Goal: Task Accomplishment & Management: Complete application form

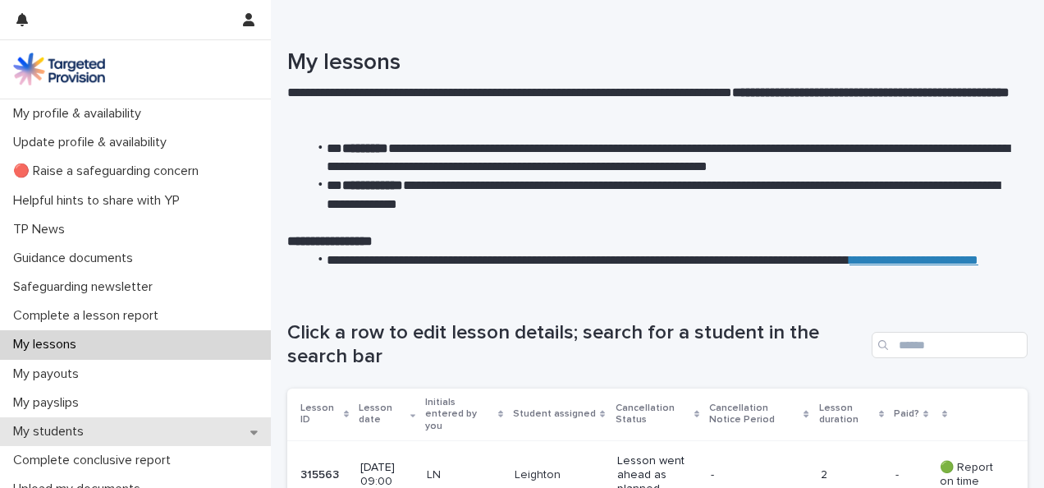
click at [111, 438] on div "My students" at bounding box center [135, 431] width 271 height 29
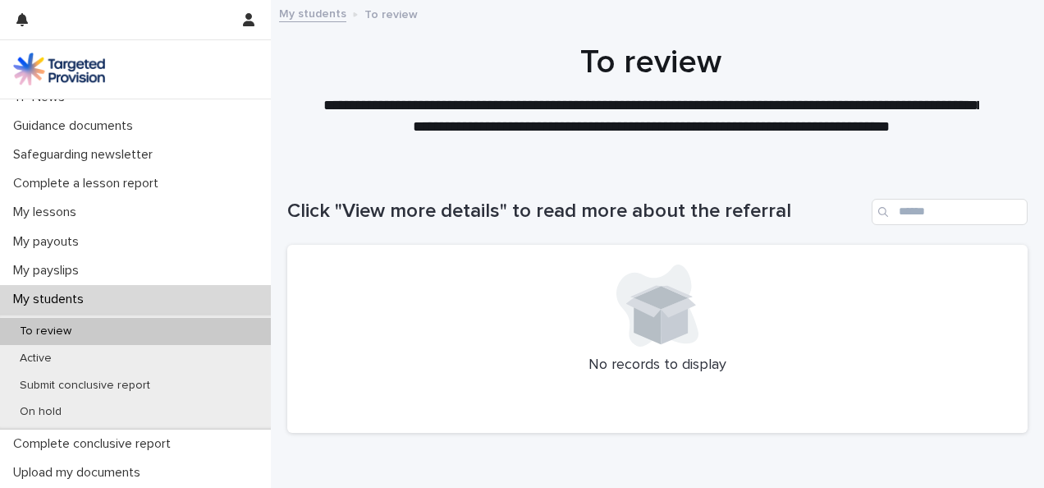
scroll to position [165, 0]
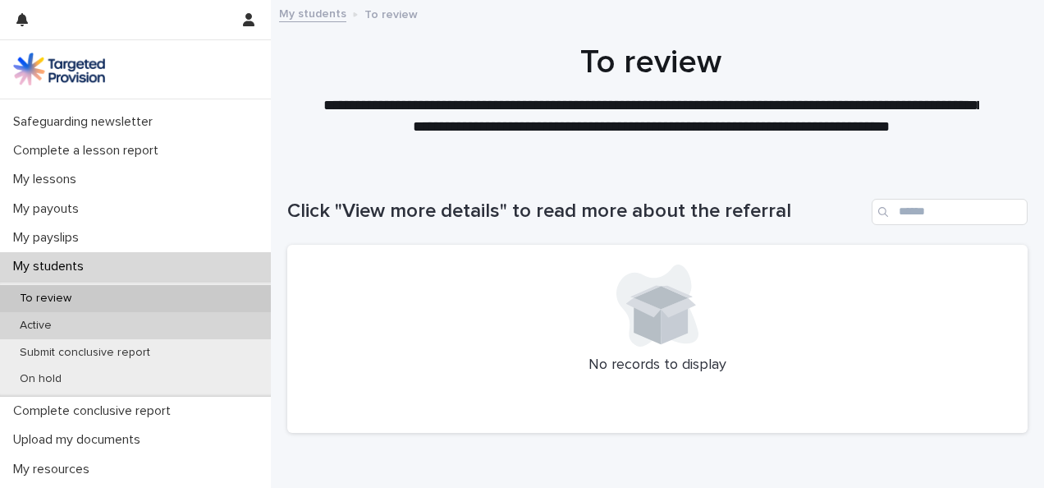
click at [54, 330] on p "Active" at bounding box center [36, 326] width 58 height 14
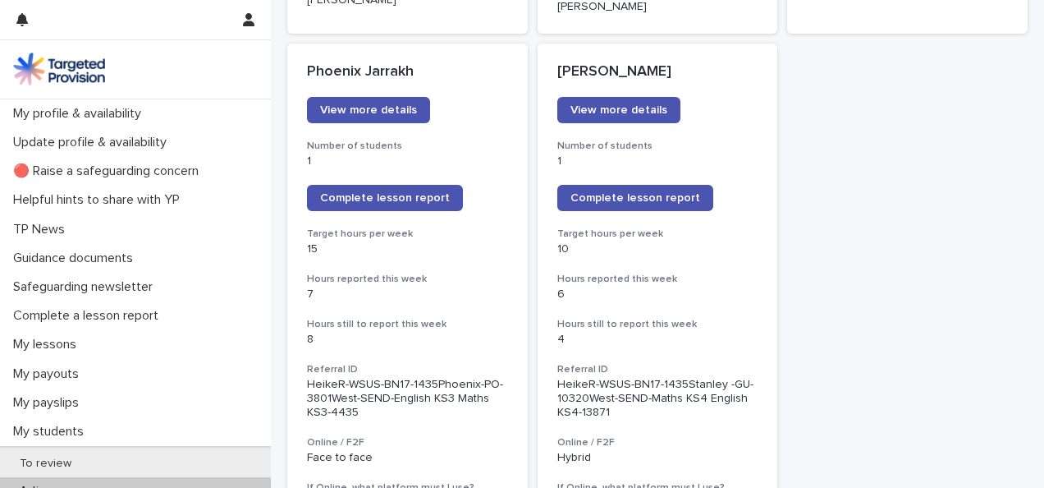
scroll to position [1389, 0]
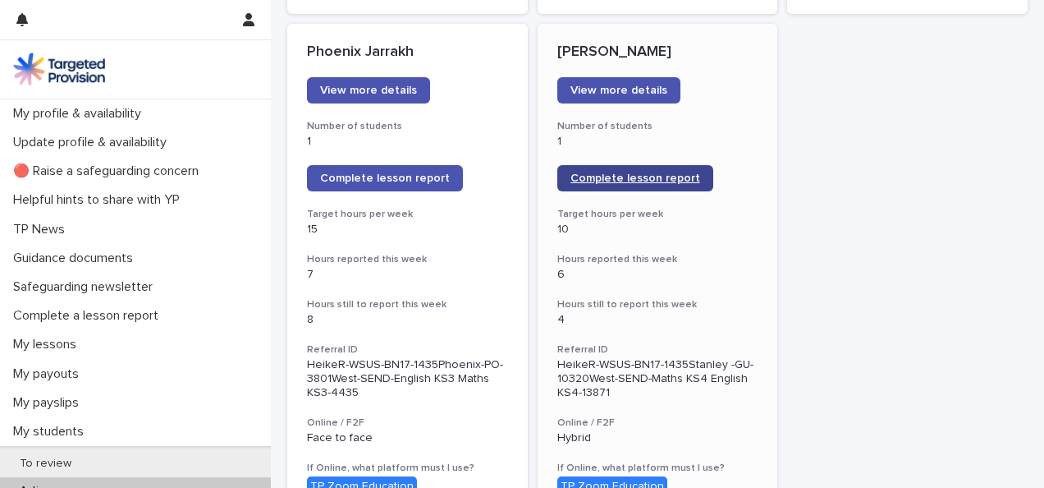
click at [658, 172] on span "Complete lesson report" at bounding box center [636, 177] width 130 height 11
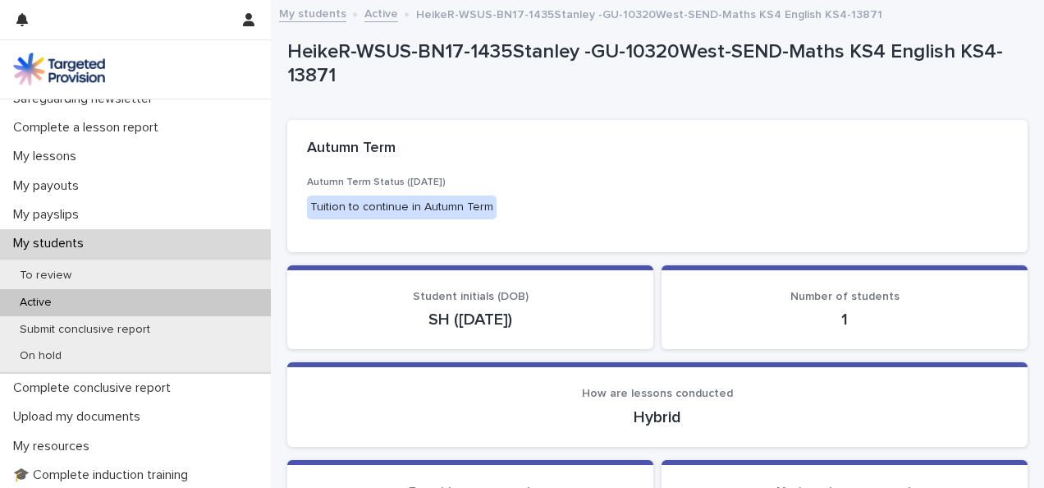
scroll to position [190, 0]
click at [100, 297] on div "Active" at bounding box center [135, 300] width 271 height 27
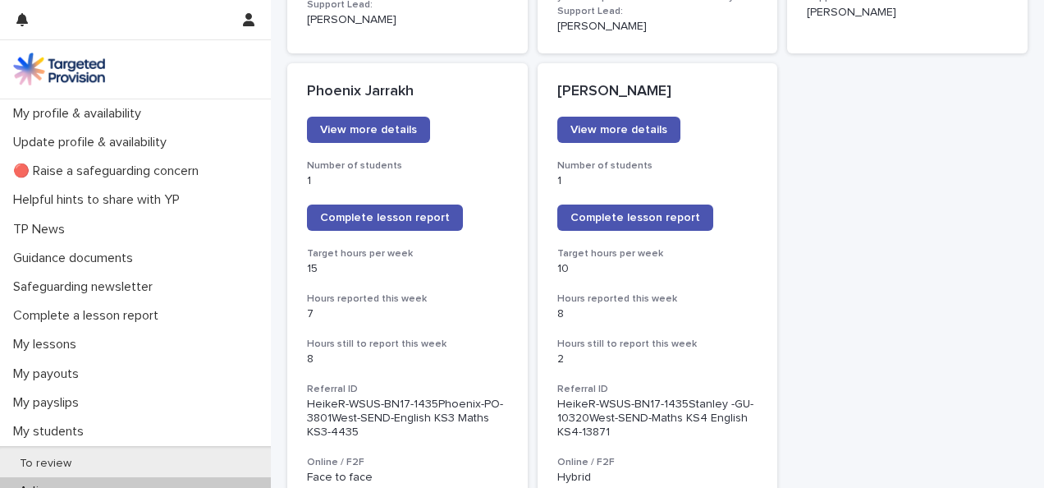
scroll to position [1313, 0]
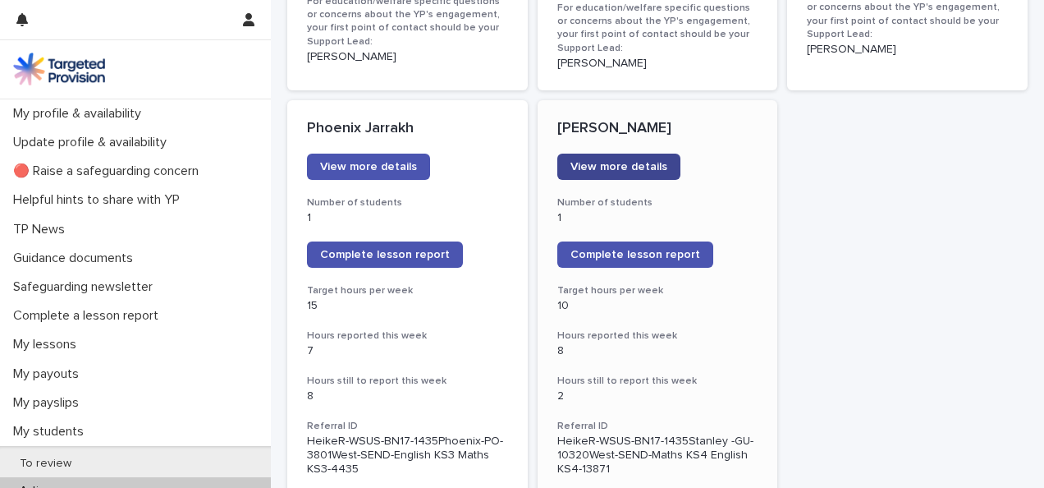
click at [616, 161] on span "View more details" at bounding box center [619, 166] width 97 height 11
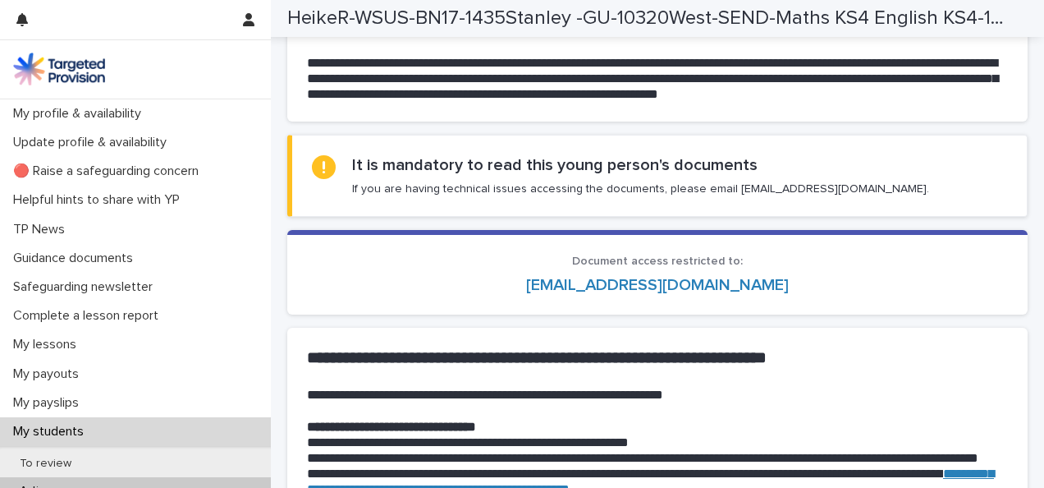
scroll to position [1314, 0]
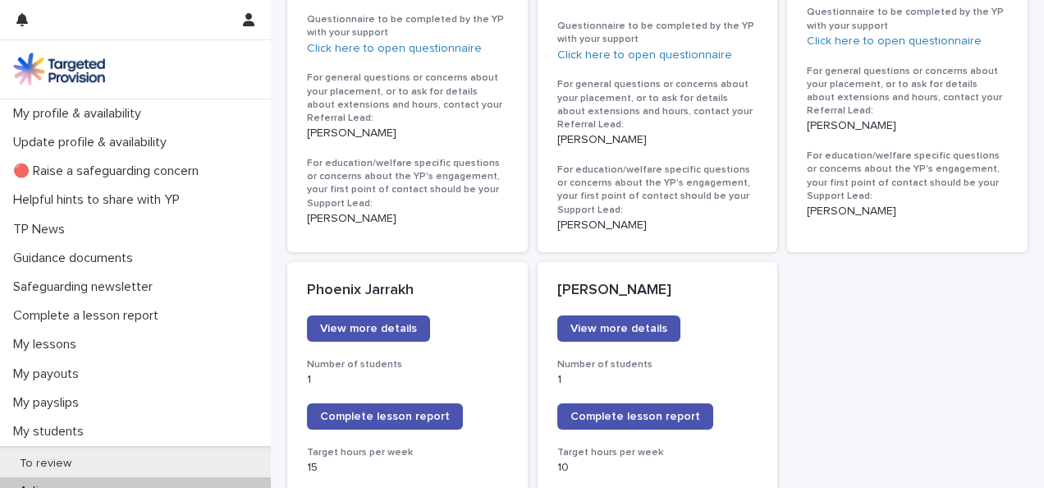
scroll to position [1161, 0]
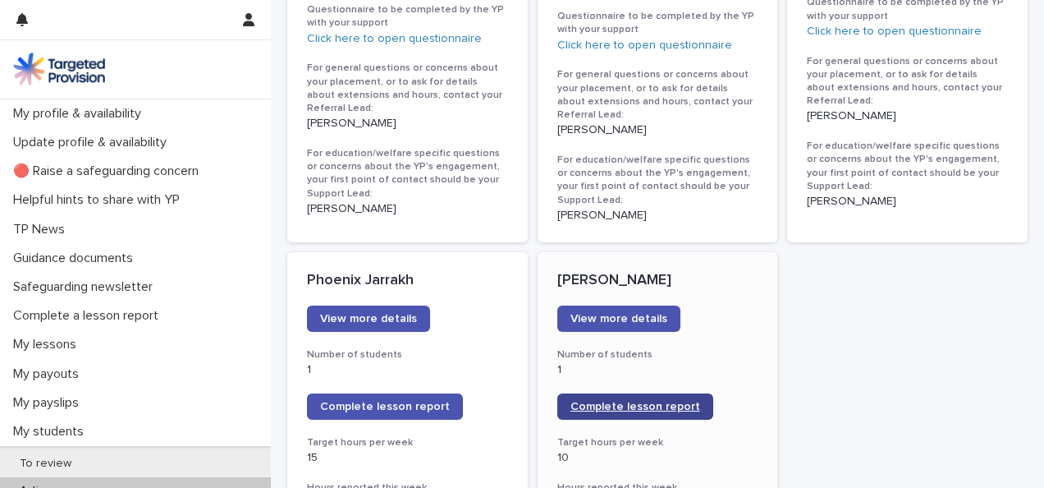
click at [593, 401] on span "Complete lesson report" at bounding box center [636, 406] width 130 height 11
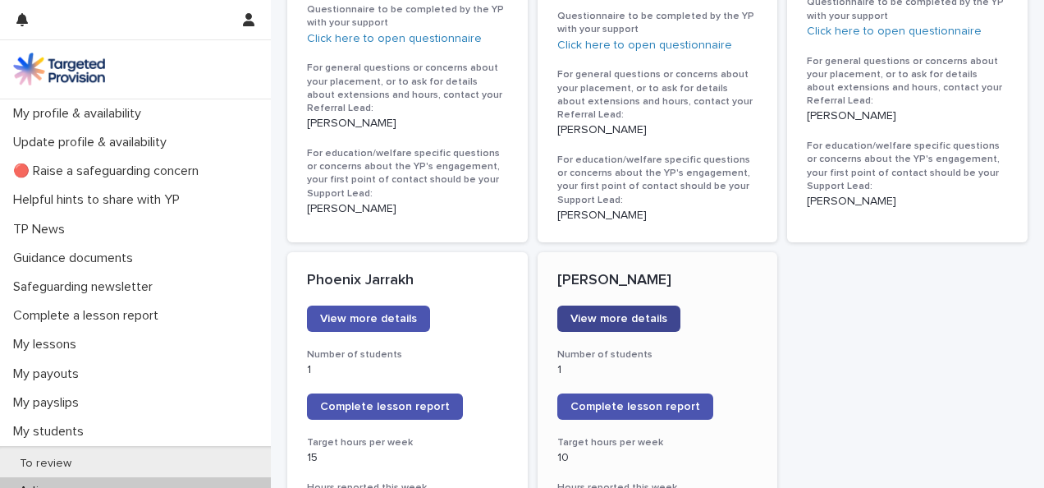
click at [650, 313] on span "View more details" at bounding box center [619, 318] width 97 height 11
